Goal: Task Accomplishment & Management: Manage account settings

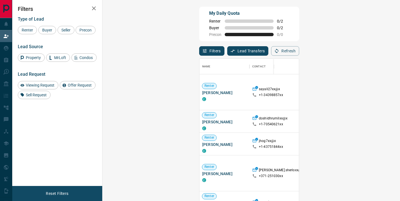
scroll to position [152, 286]
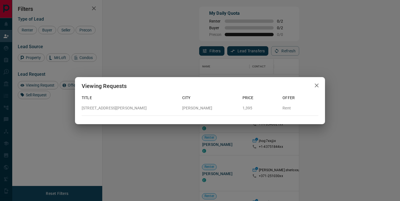
click at [320, 84] on icon "button" at bounding box center [317, 85] width 7 height 7
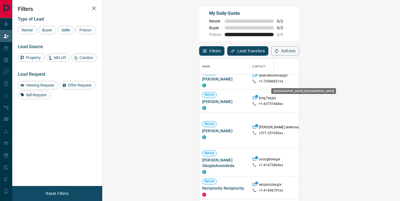
scroll to position [44, 0]
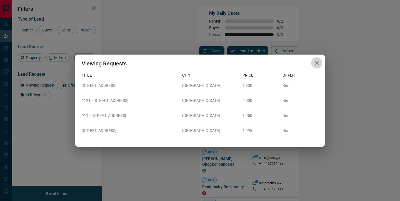
click at [318, 62] on icon "button" at bounding box center [317, 63] width 4 height 4
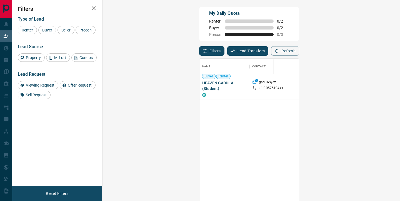
scroll to position [0, 0]
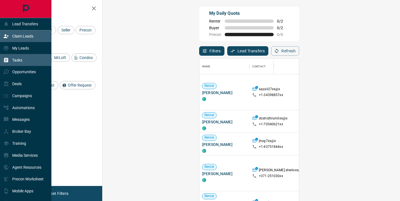
click at [15, 60] on p "Tasks" at bounding box center [17, 60] width 10 height 4
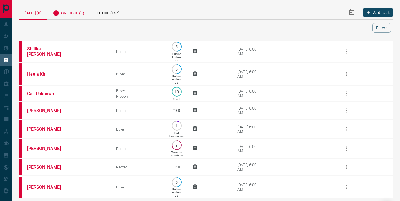
click at [75, 10] on div "Overdue (8)" at bounding box center [68, 13] width 43 height 14
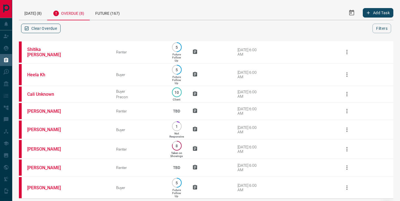
click at [44, 29] on button "Clear Overdue" at bounding box center [40, 28] width 39 height 9
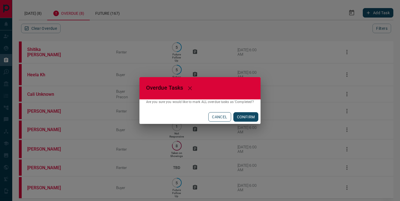
click at [211, 116] on button "CANCEL" at bounding box center [220, 116] width 23 height 9
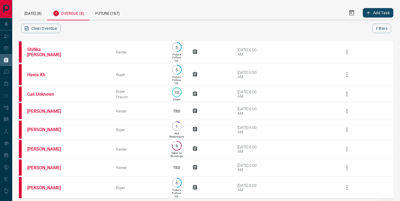
scroll to position [28, 0]
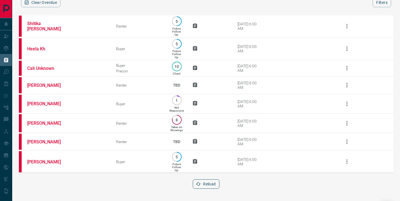
click at [209, 186] on button "Reload" at bounding box center [206, 183] width 26 height 9
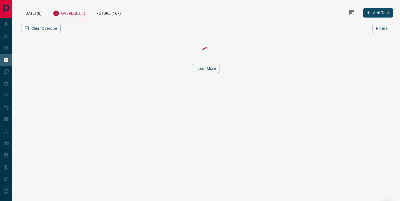
scroll to position [0, 0]
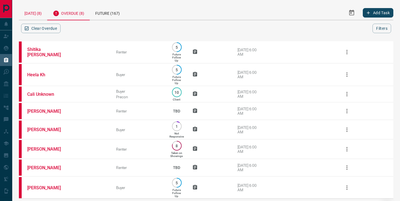
click at [27, 12] on div "[DATE] (8)" at bounding box center [33, 13] width 28 height 14
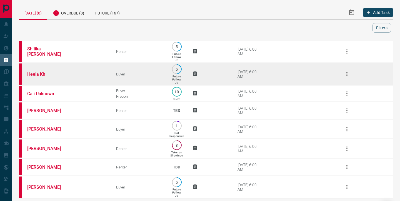
scroll to position [27, 0]
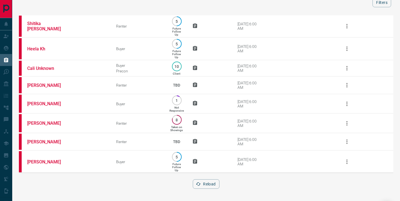
click at [210, 183] on button "Reload" at bounding box center [206, 183] width 26 height 9
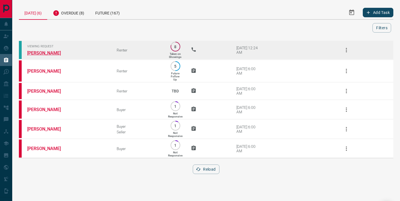
click at [51, 52] on link "[PERSON_NAME]" at bounding box center [48, 52] width 42 height 5
